Goal: Task Accomplishment & Management: Use online tool/utility

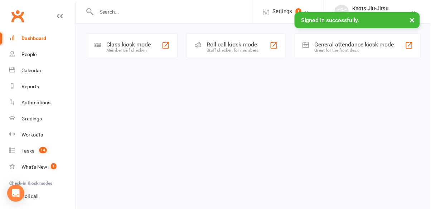
click at [149, 45] on div "Class kiosk mode" at bounding box center [128, 44] width 44 height 7
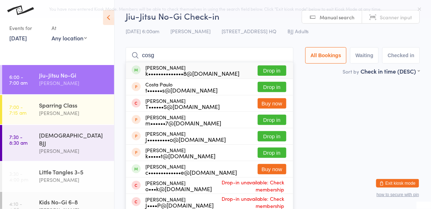
type input "cosg"
click at [280, 77] on div "[PERSON_NAME] k••••••••••••••8@[DOMAIN_NAME] Drop in" at bounding box center [209, 70] width 167 height 16
